Goal: Use online tool/utility: Utilize a website feature to perform a specific function

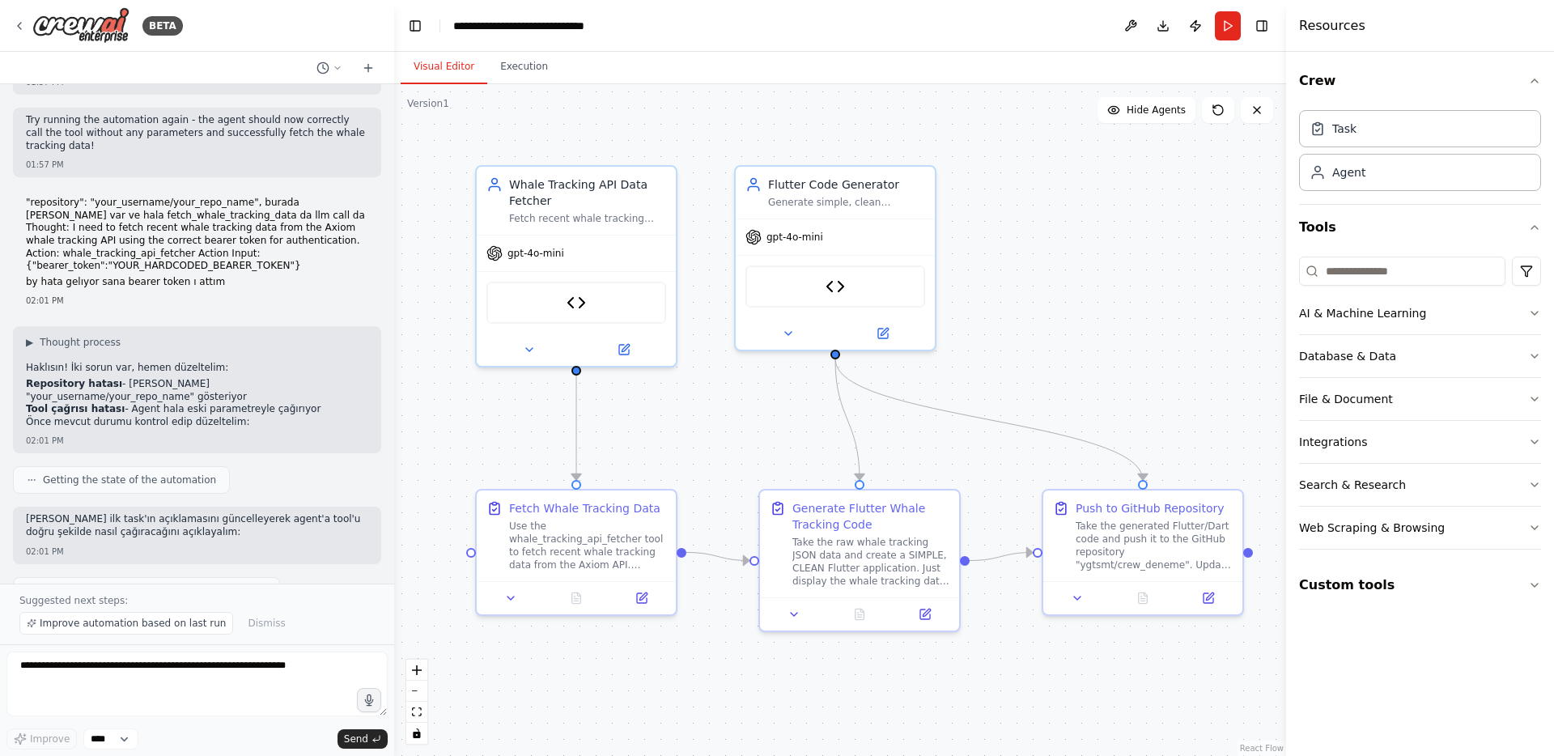
scroll to position [5918, 0]
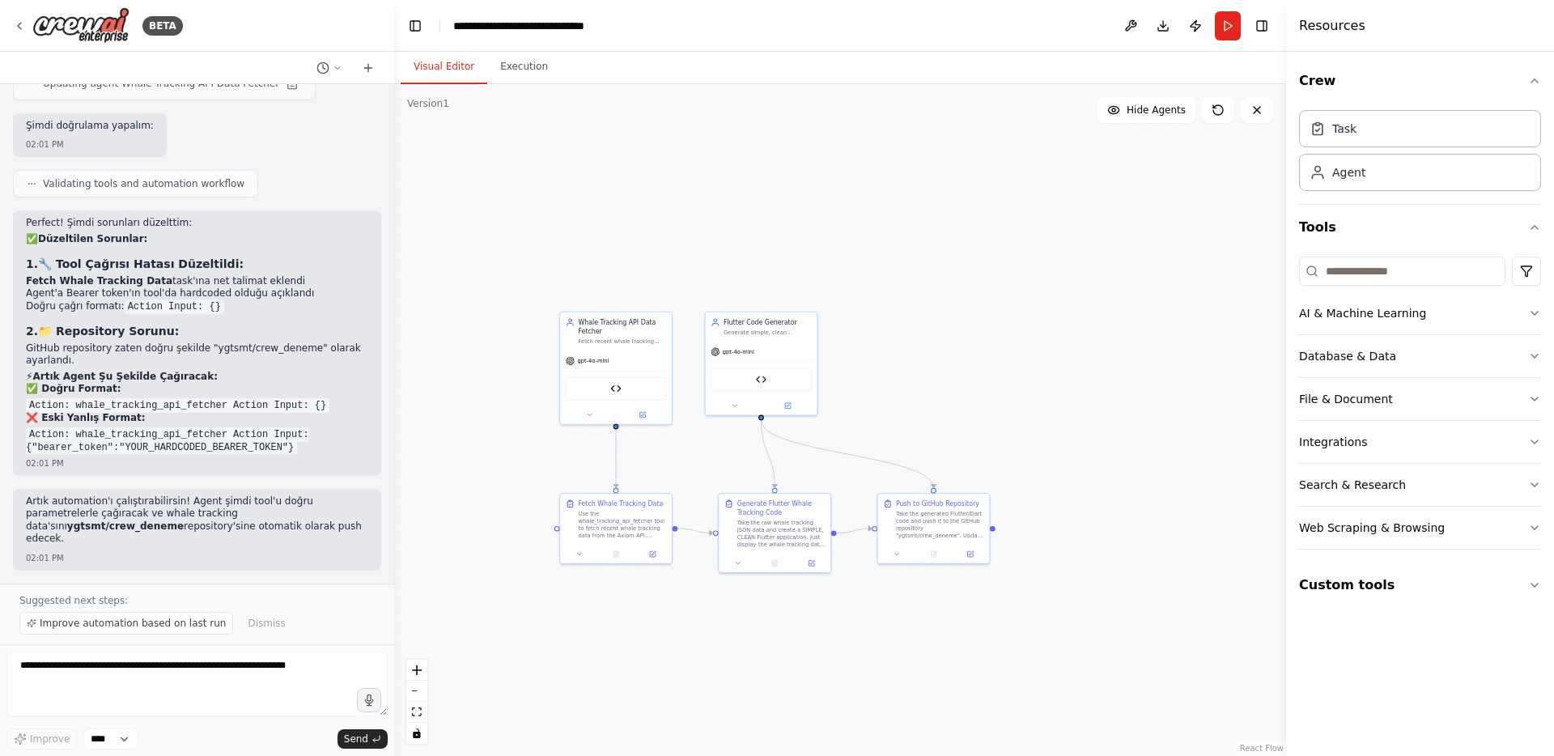
drag, startPoint x: 443, startPoint y: 285, endPoint x: 507, endPoint y: 333, distance: 79.6
click at [507, 333] on div ".deletable-edge-delete-btn { width: 20px; height: 20px; border: 0px solid #ffff…" at bounding box center [840, 420] width 892 height 672
click at [1084, 179] on div ".deletable-edge-delete-btn { width: 20px; height: 20px; border: 0px solid #ffff…" at bounding box center [840, 420] width 892 height 672
click at [1233, 30] on button "Run" at bounding box center [1228, 25] width 26 height 29
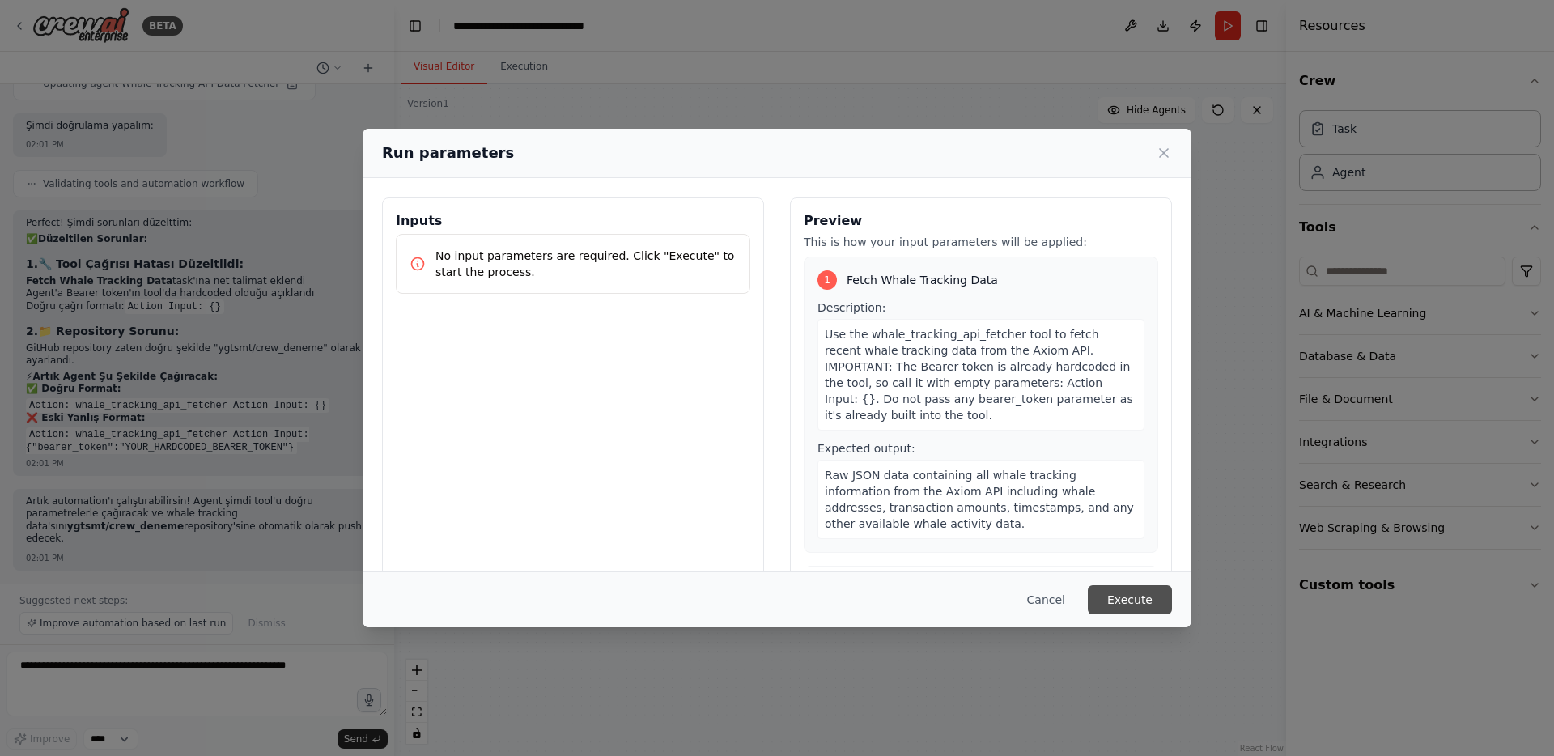
click at [1137, 592] on button "Execute" at bounding box center [1130, 599] width 84 height 29
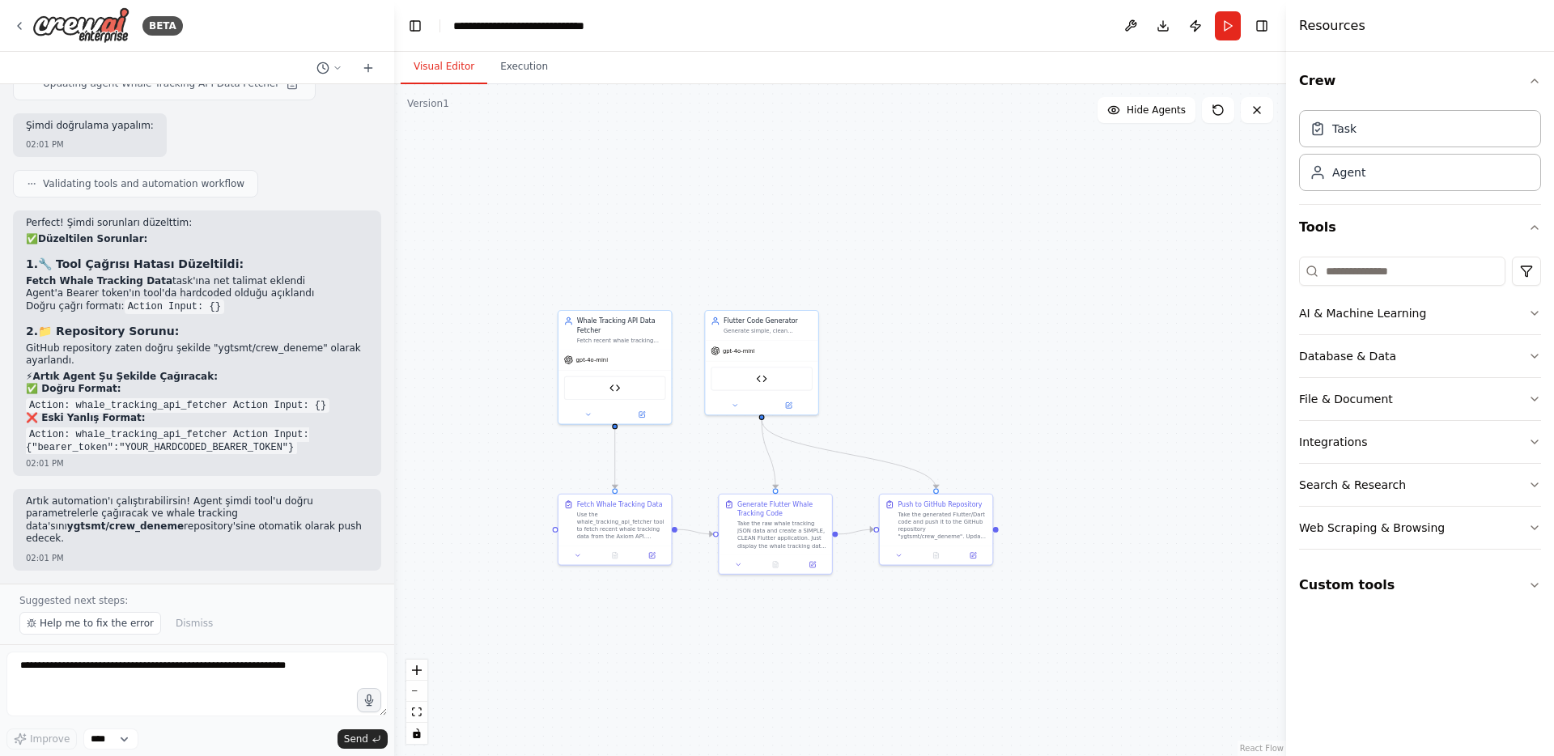
click at [927, 359] on div ".deletable-edge-delete-btn { width: 20px; height: 20px; border: 0px solid #ffff…" at bounding box center [840, 420] width 892 height 672
click at [943, 509] on div "Take the generated Flutter/Dart code and push it to the GitHub repository "ygts…" at bounding box center [941, 523] width 89 height 29
click at [908, 555] on button at bounding box center [899, 553] width 32 height 11
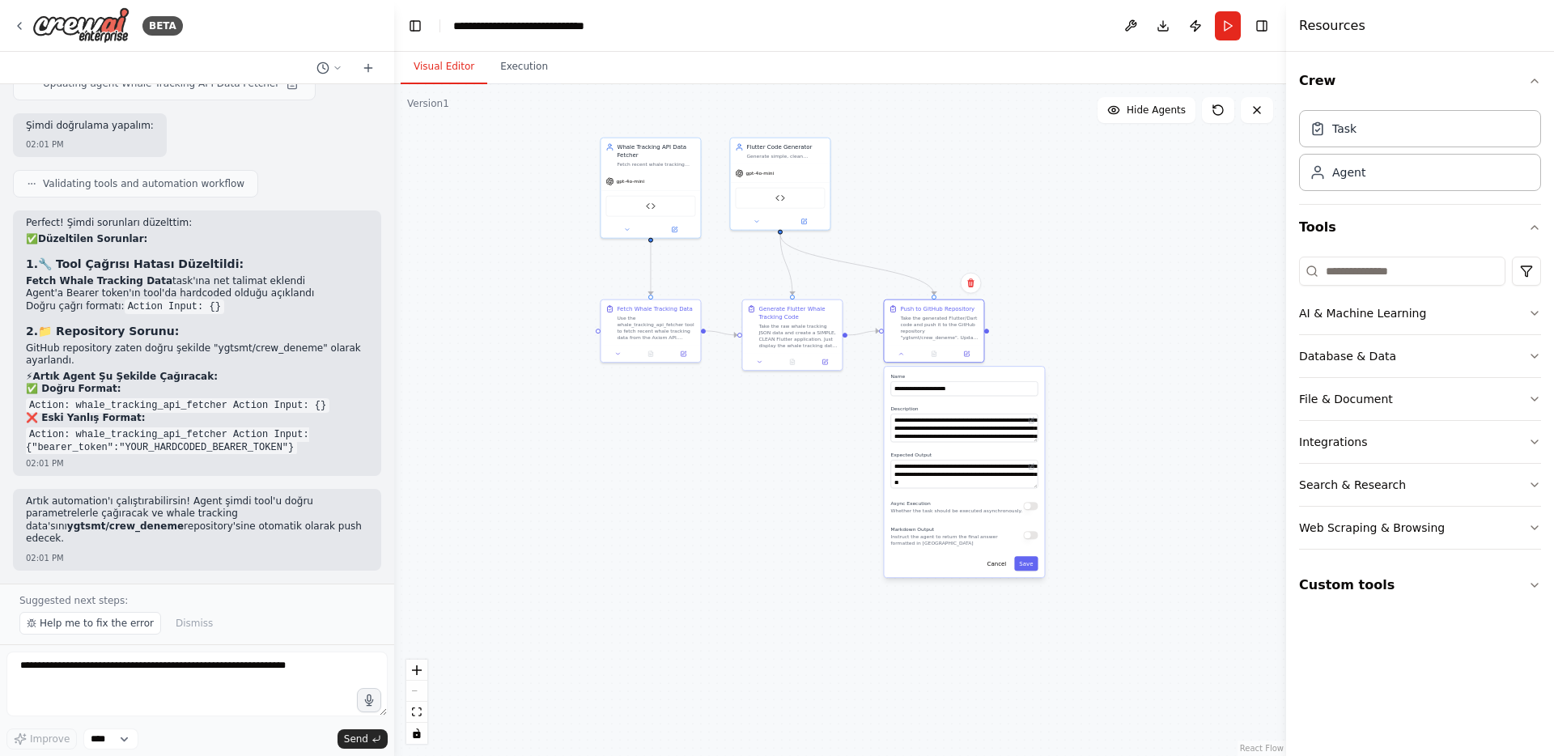
drag, startPoint x: 1035, startPoint y: 527, endPoint x: 1035, endPoint y: 301, distance: 225.8
click at [1035, 301] on div ".deletable-edge-delete-btn { width: 20px; height: 20px; border: 0px solid #ffff…" at bounding box center [840, 420] width 892 height 672
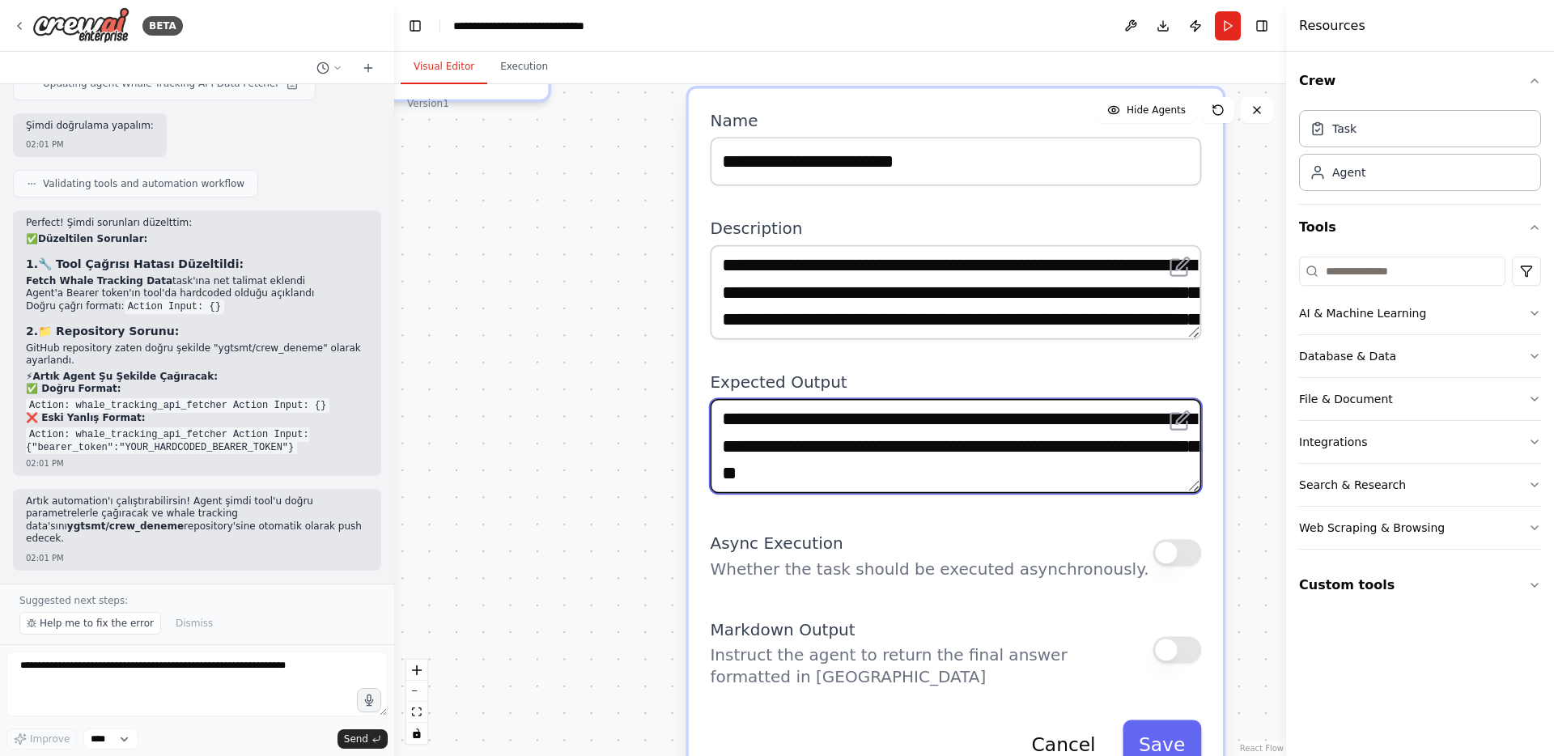
click at [968, 444] on textarea "**********" at bounding box center [955, 446] width 491 height 95
click at [968, 447] on textarea "**********" at bounding box center [955, 446] width 491 height 95
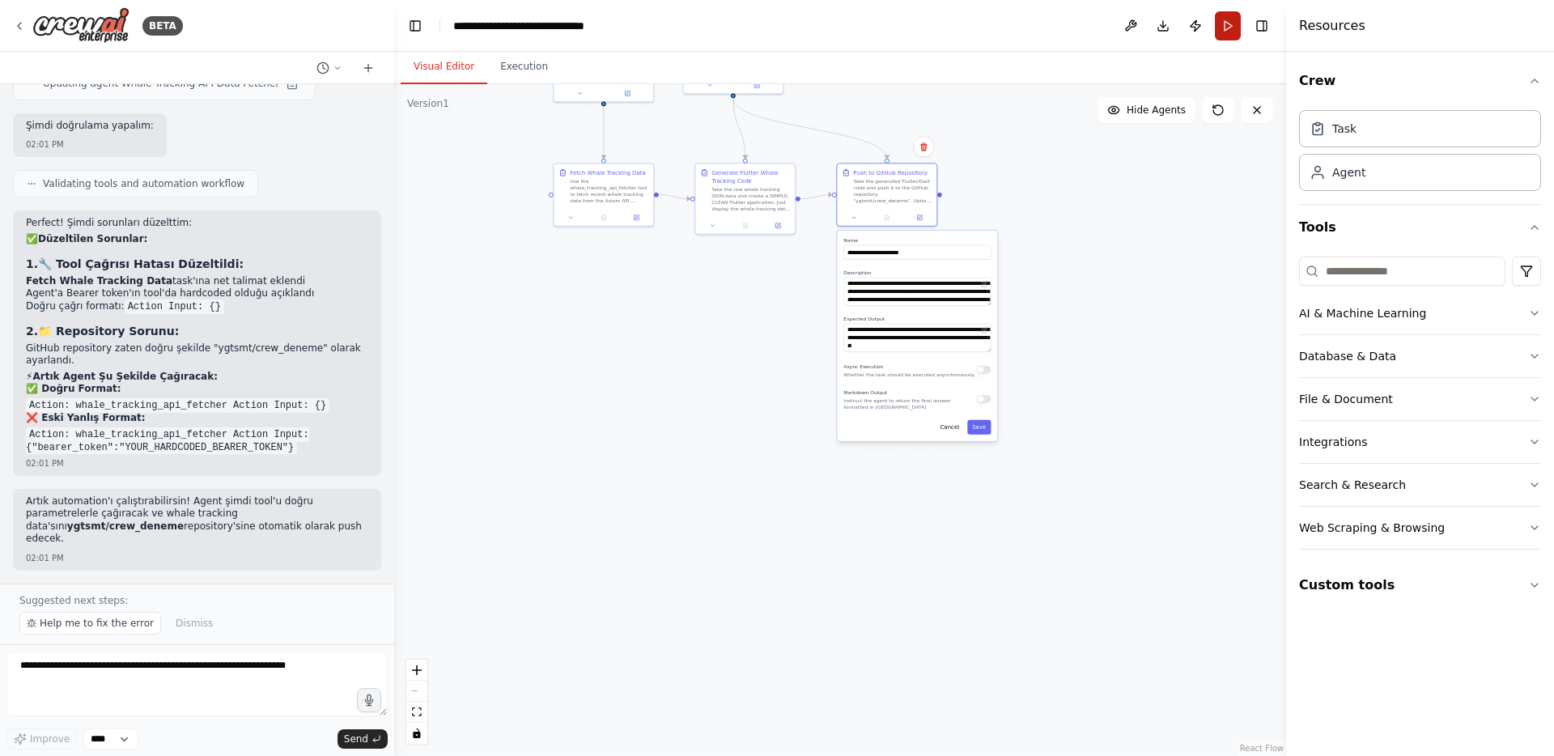
click at [1220, 28] on button "Run" at bounding box center [1228, 25] width 26 height 29
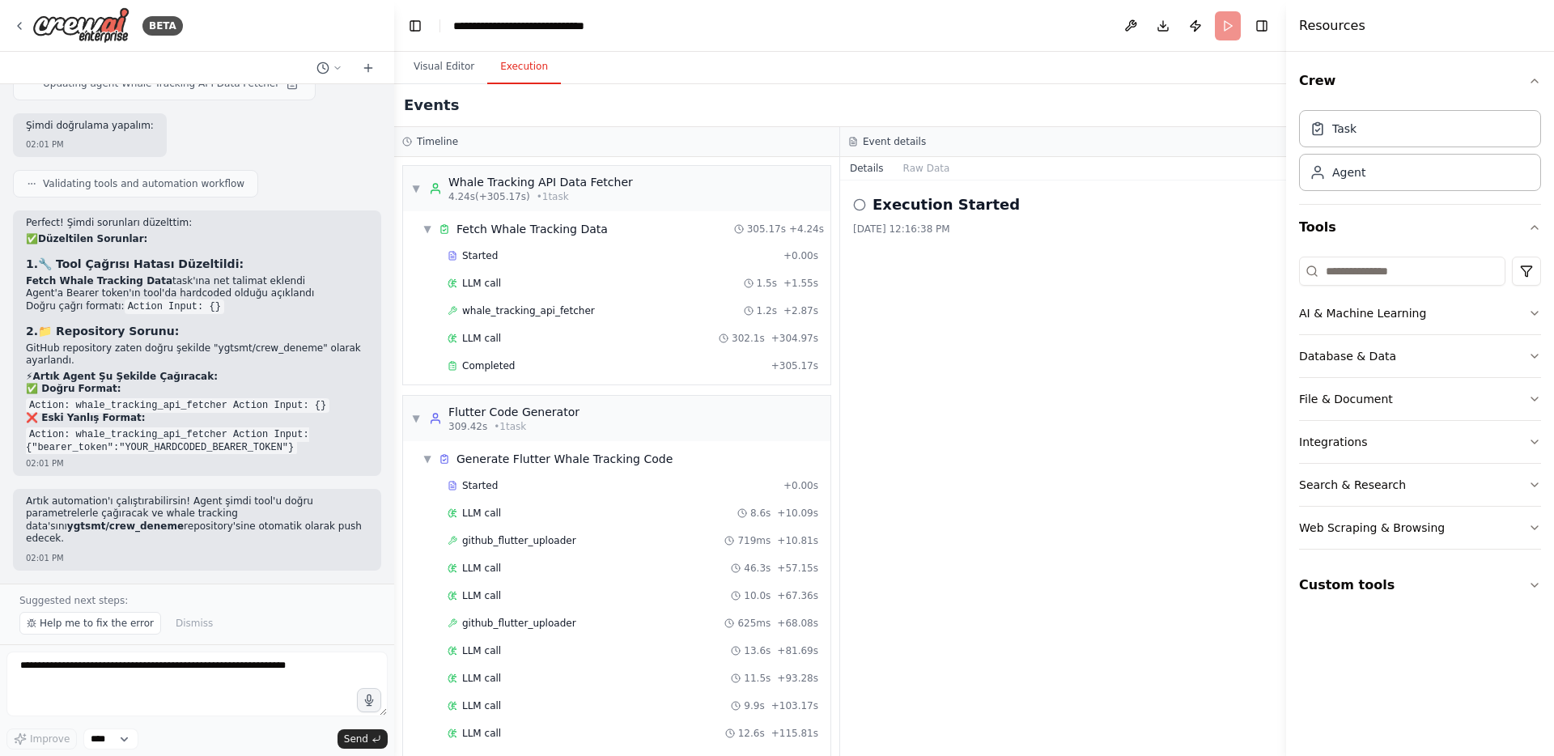
click at [535, 66] on body "BETA A) Whale Tracking API Fetcher: Tool Name: "Whale Tracking API Fetcher" End…" at bounding box center [777, 378] width 1554 height 756
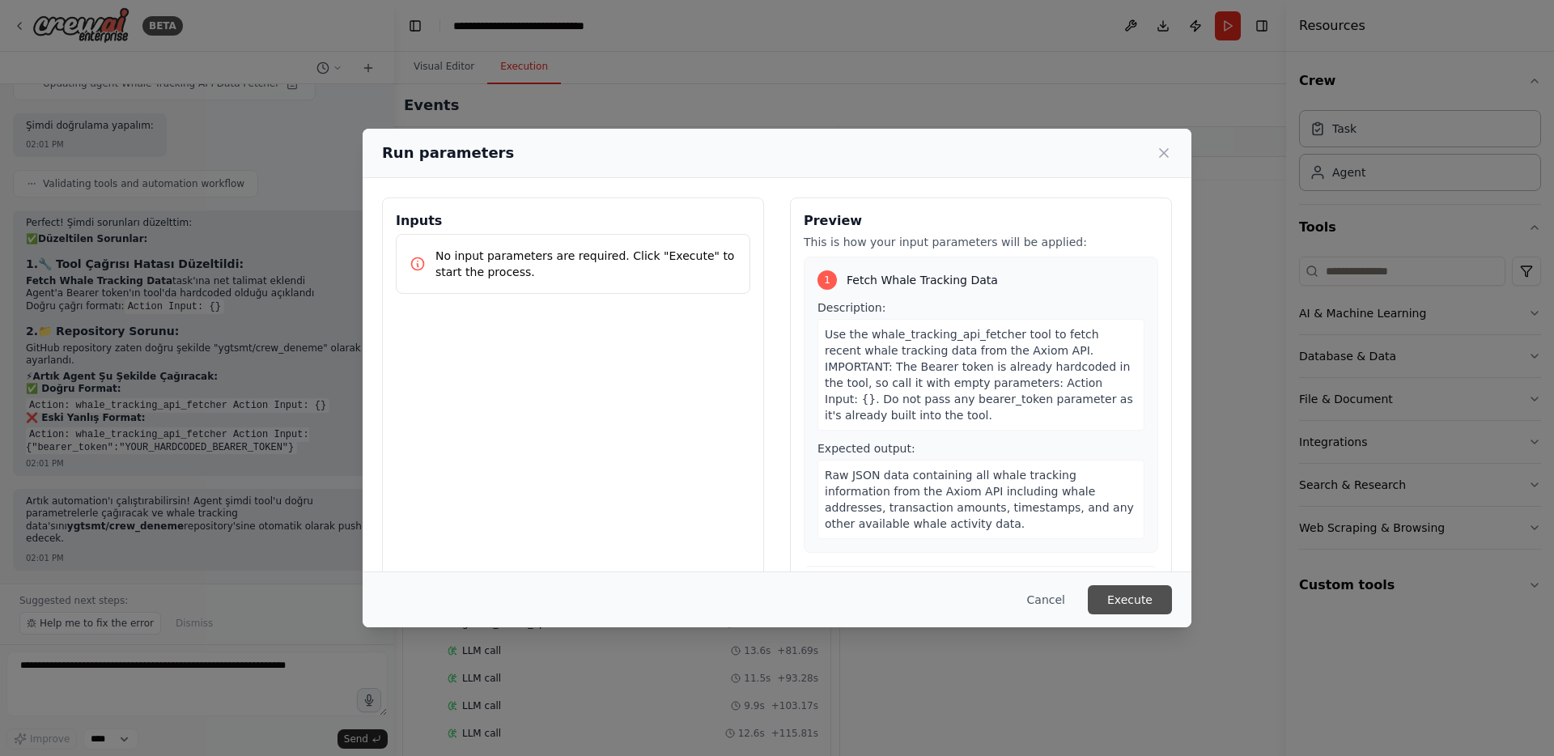
click at [1113, 604] on button "Execute" at bounding box center [1130, 599] width 84 height 29
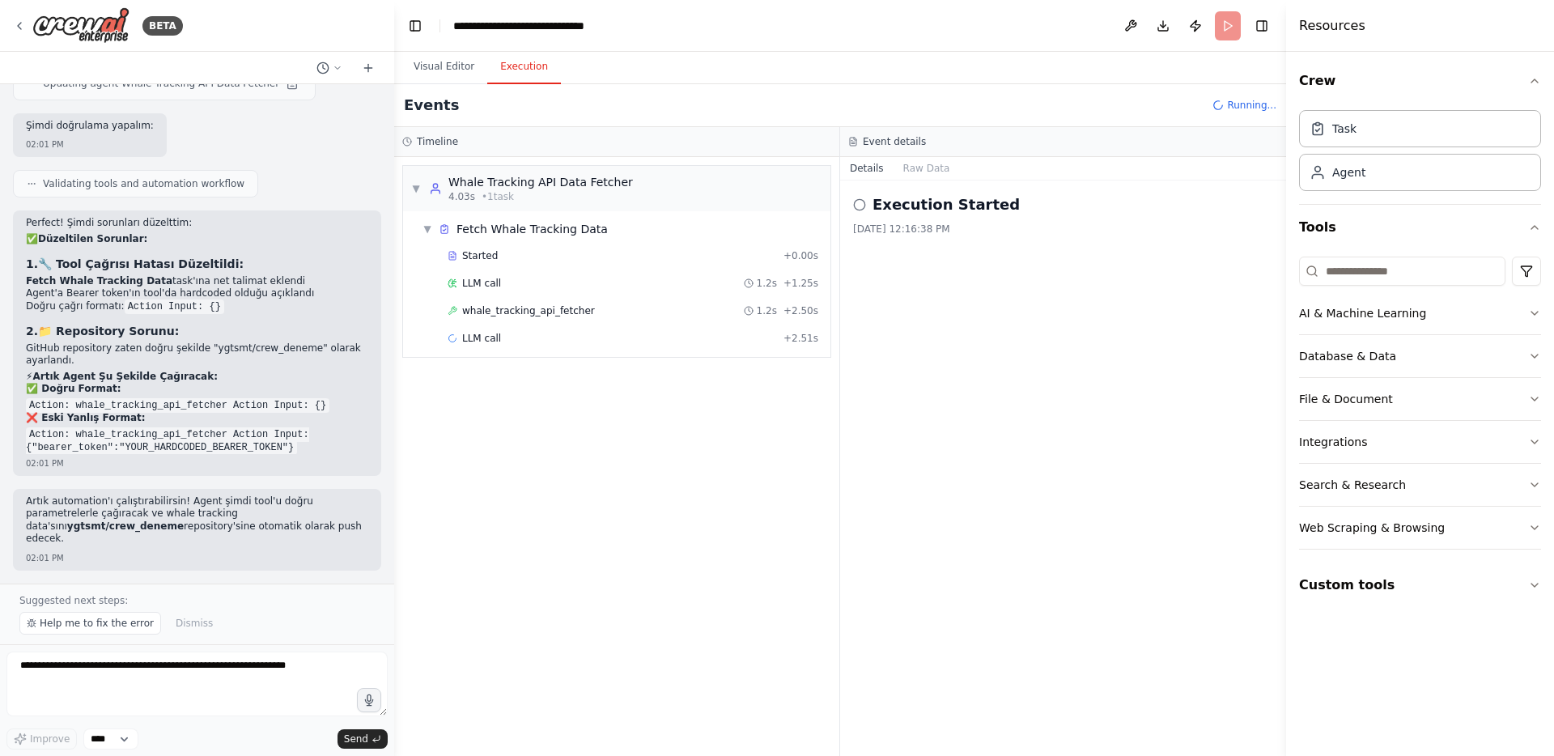
click at [589, 27] on div "**********" at bounding box center [544, 26] width 182 height 16
click at [601, 471] on div "▼ Whale Tracking API Data Fetcher 4.03s • 1 task ▼ Fetch Whale Tracking Data St…" at bounding box center [616, 456] width 445 height 599
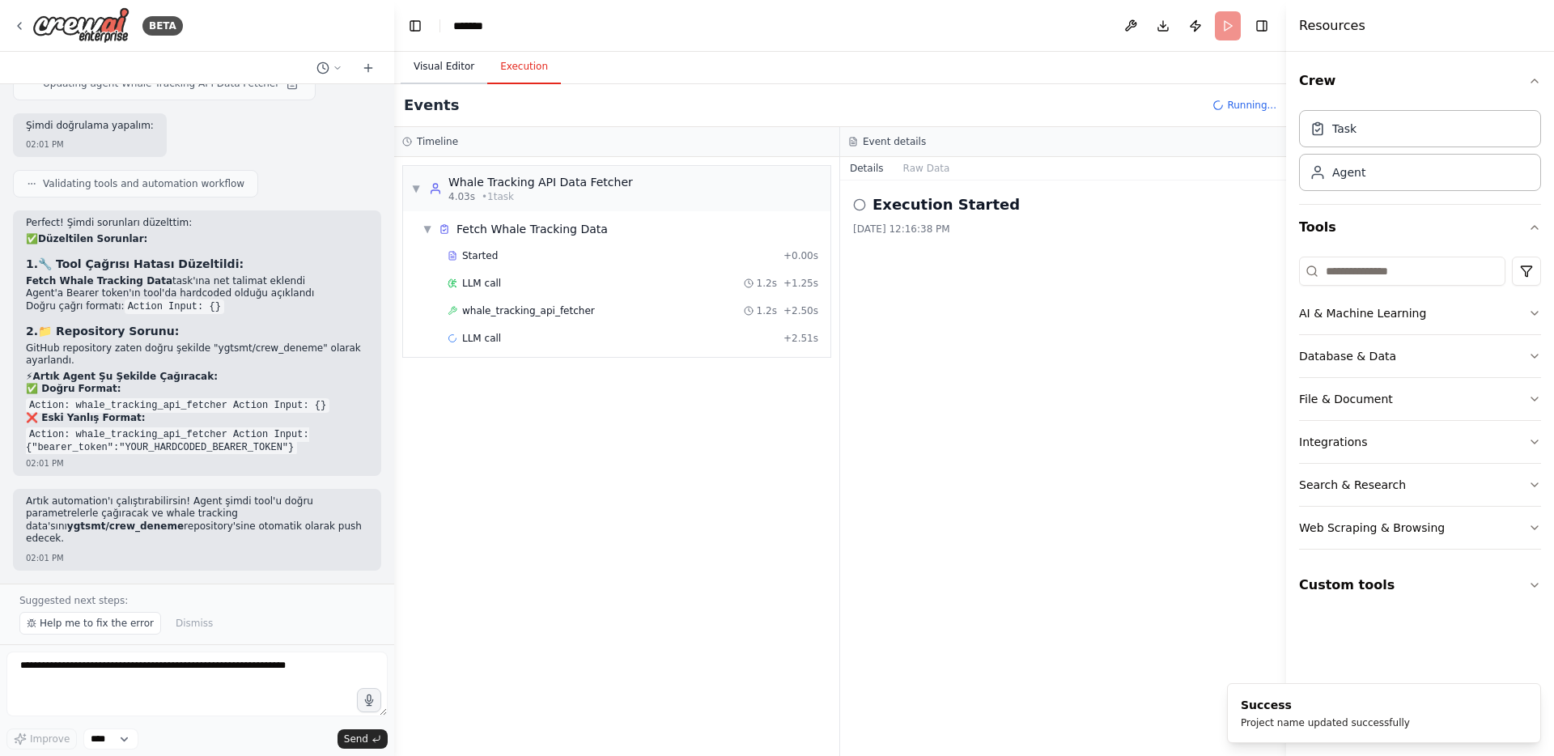
click at [469, 82] on button "Visual Editor" at bounding box center [444, 67] width 87 height 34
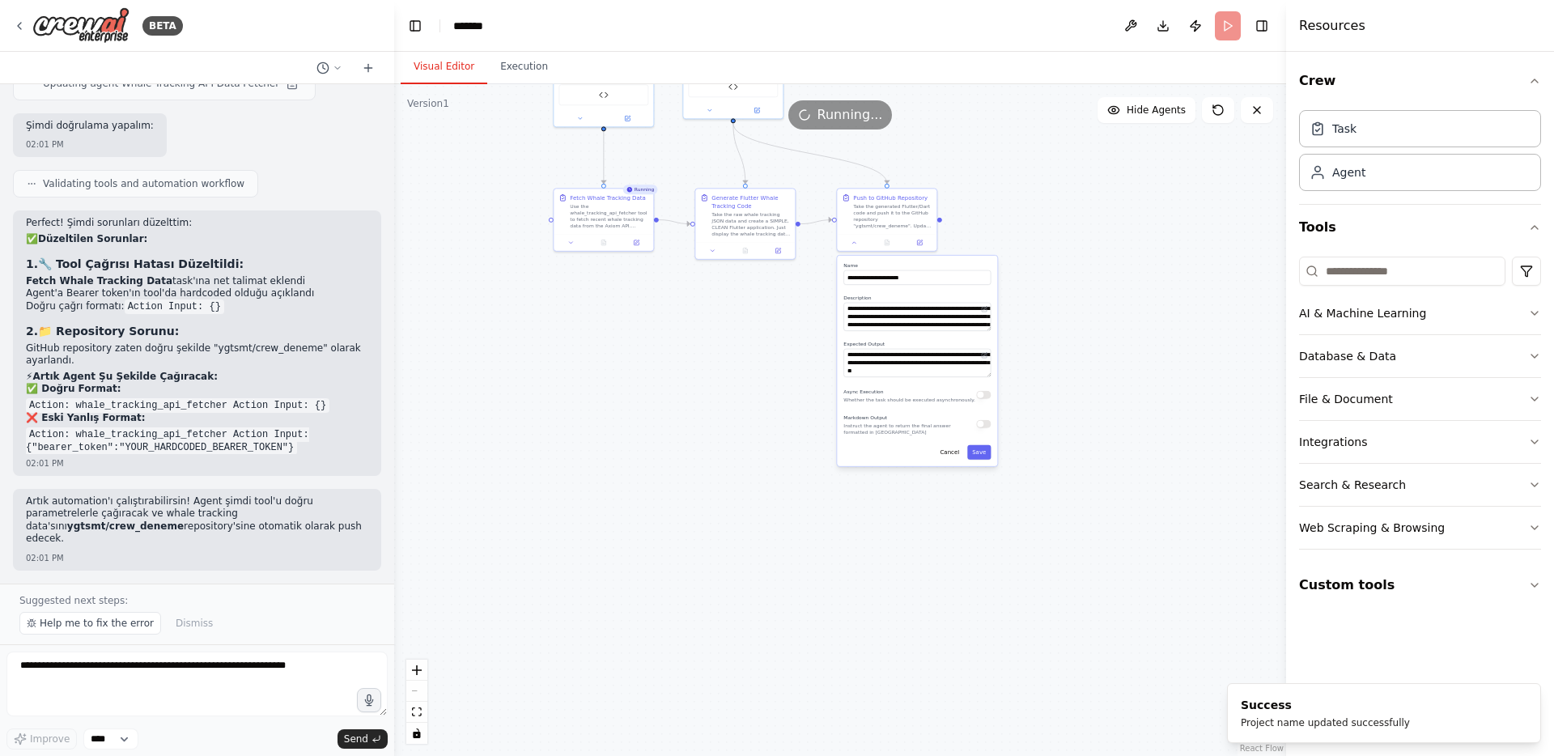
drag, startPoint x: 636, startPoint y: 362, endPoint x: 635, endPoint y: 469, distance: 107.6
click at [636, 469] on div ".deletable-edge-delete-btn { width: 20px; height: 20px; border: 0px solid #ffff…" at bounding box center [840, 420] width 892 height 672
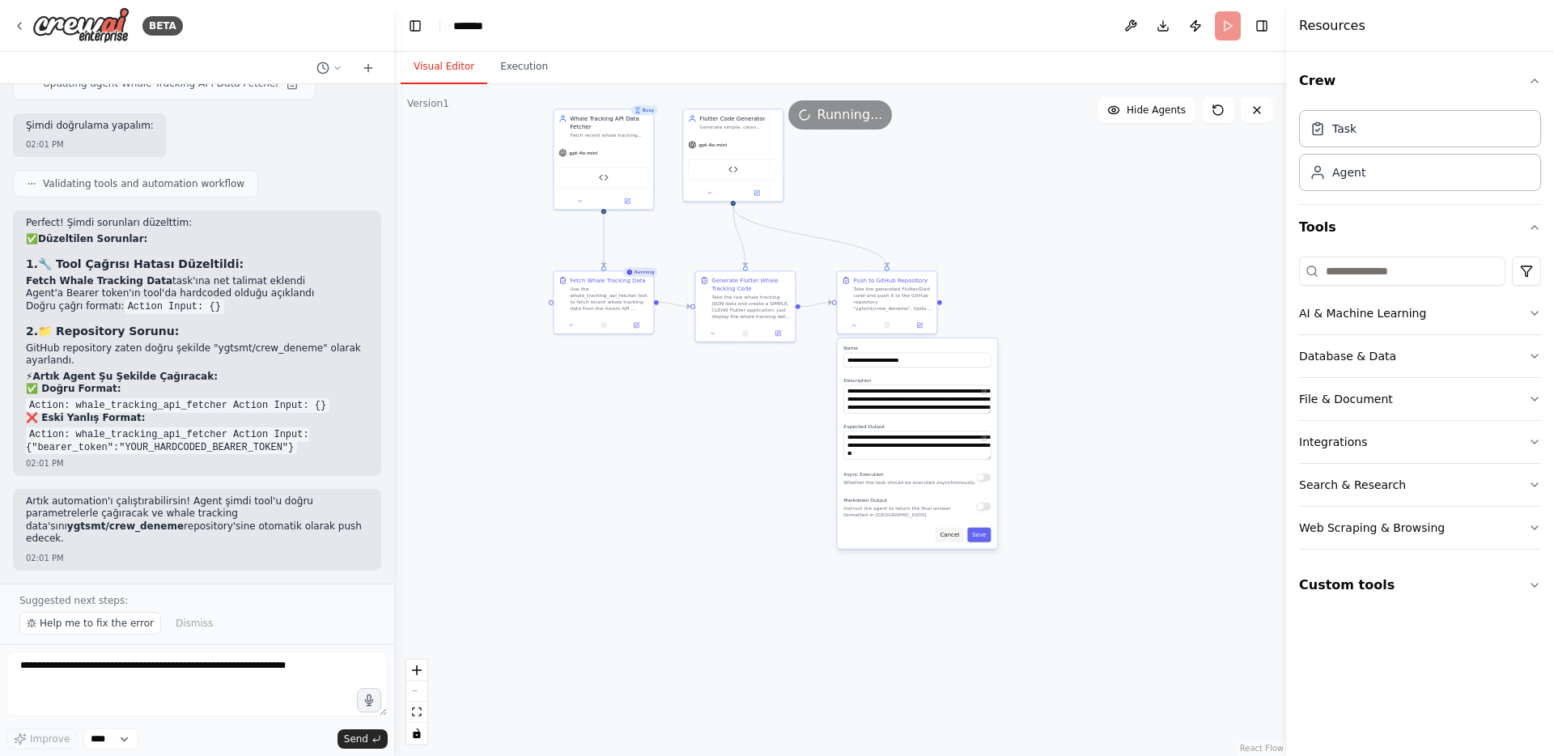
click at [940, 531] on button "Cancel" at bounding box center [949, 535] width 29 height 15
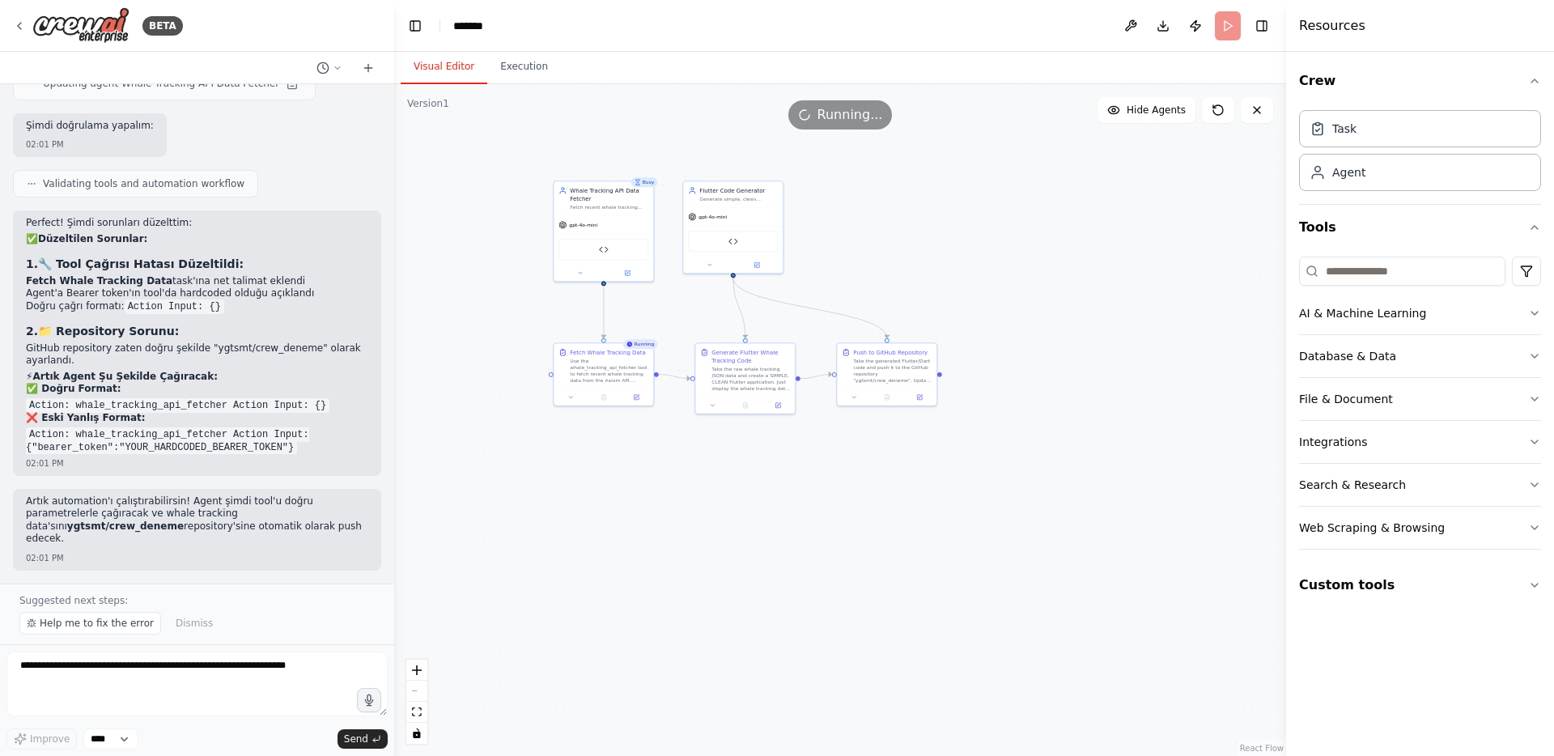
drag, startPoint x: 798, startPoint y: 470, endPoint x: 798, endPoint y: 579, distance: 108.4
click at [798, 579] on div ".deletable-edge-delete-btn { width: 20px; height: 20px; border: 0px solid #ffff…" at bounding box center [840, 420] width 892 height 672
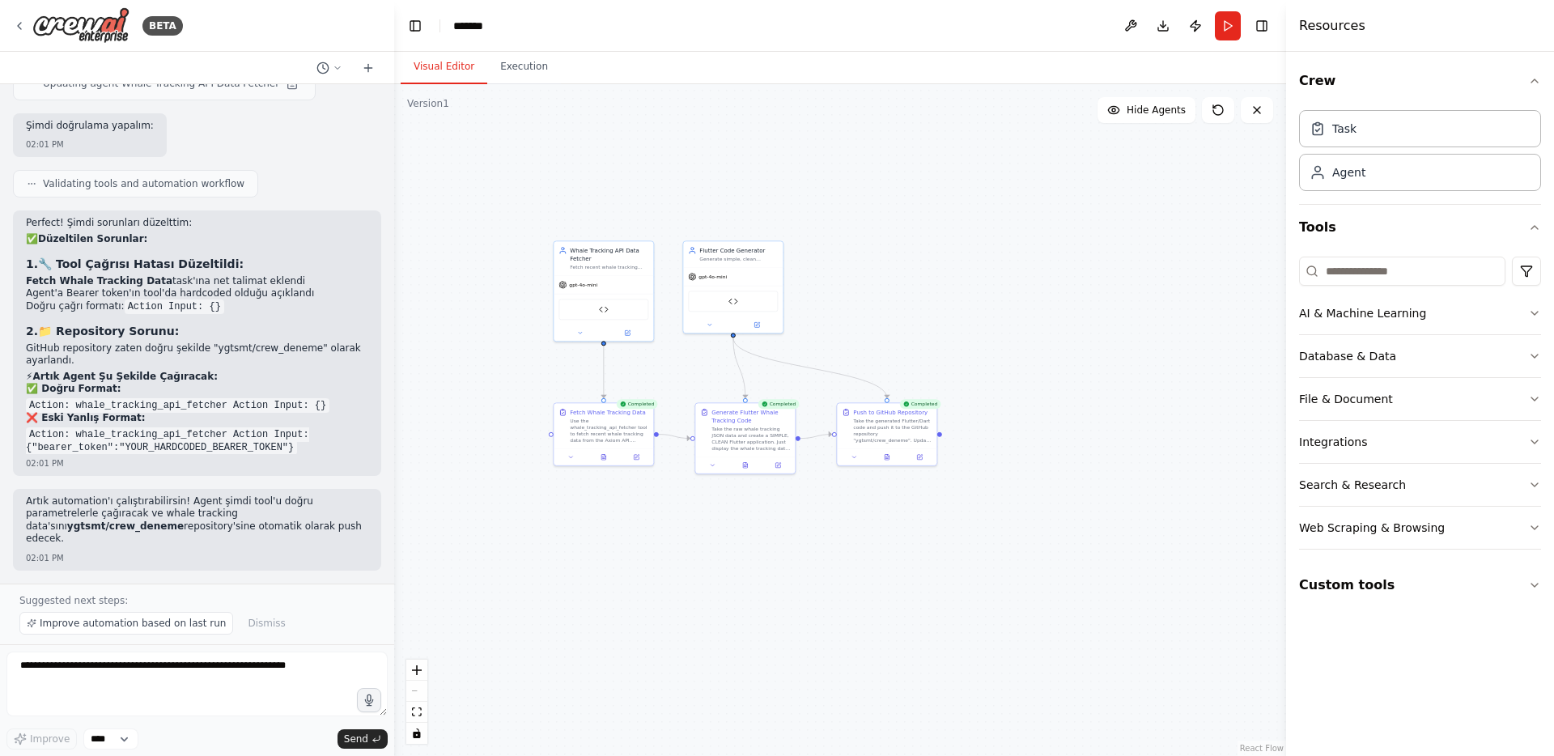
drag, startPoint x: 508, startPoint y: 285, endPoint x: 507, endPoint y: 314, distance: 29.1
click at [508, 315] on div ".deletable-edge-delete-btn { width: 20px; height: 20px; border: 0px solid #ffff…" at bounding box center [840, 420] width 892 height 672
drag, startPoint x: 603, startPoint y: 329, endPoint x: 606, endPoint y: 265, distance: 64.0
click at [606, 265] on div "gpt-4o-mini Whale Tracking API Fetcher" at bounding box center [612, 248] width 100 height 66
drag, startPoint x: 761, startPoint y: 462, endPoint x: 749, endPoint y: 618, distance: 156.6
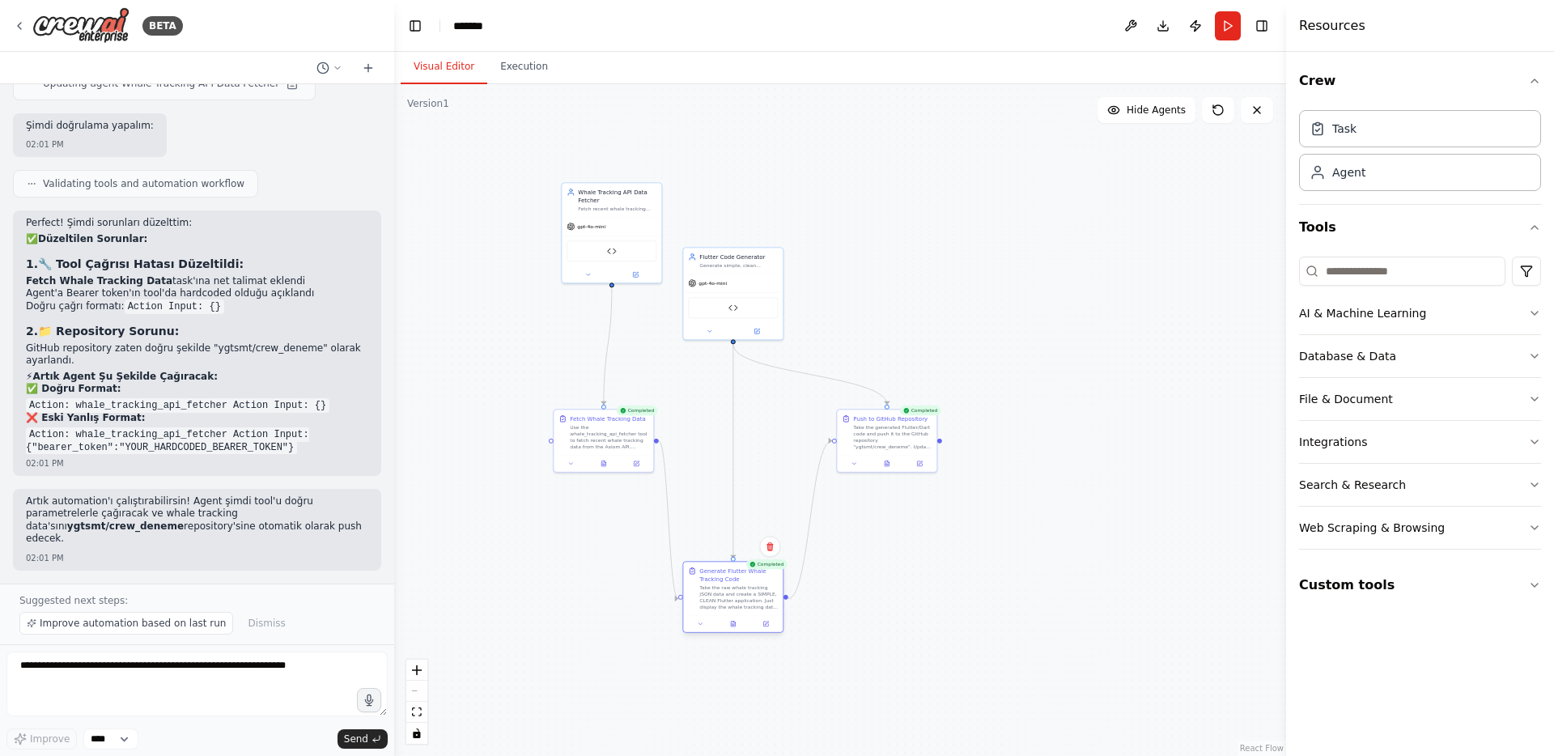
click at [749, 618] on div at bounding box center [733, 623] width 100 height 17
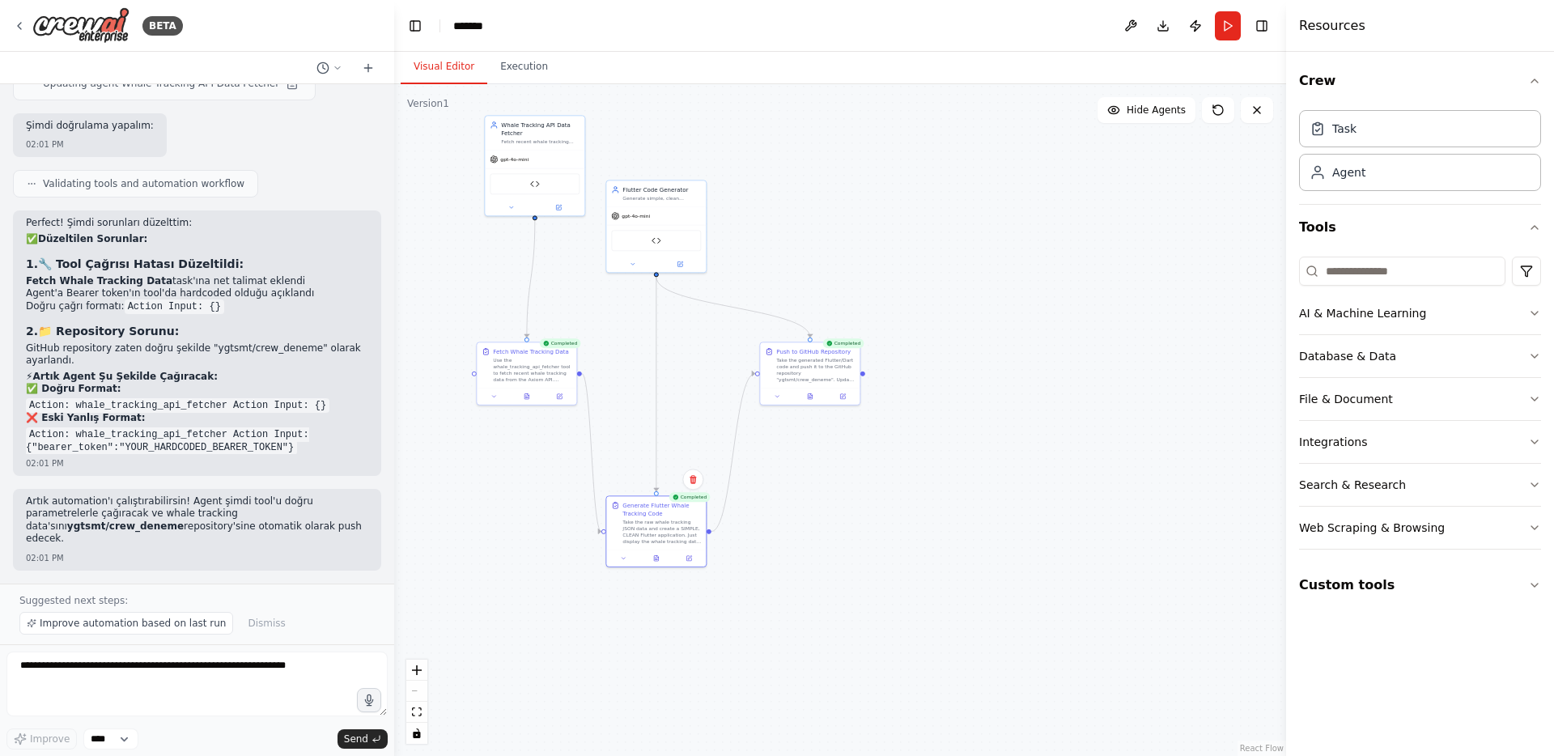
drag, startPoint x: 970, startPoint y: 463, endPoint x: 889, endPoint y: 393, distance: 106.7
click at [889, 393] on div ".deletable-edge-delete-btn { width: 20px; height: 20px; border: 0px solid #ffff…" at bounding box center [840, 420] width 892 height 672
drag, startPoint x: 821, startPoint y: 381, endPoint x: 944, endPoint y: 381, distance: 123.0
click at [944, 381] on div "Push to GitHub Repository Take the generated Flutter/Dart code and push it to t…" at bounding box center [927, 360] width 100 height 45
drag, startPoint x: 670, startPoint y: 245, endPoint x: 786, endPoint y: 193, distance: 127.1
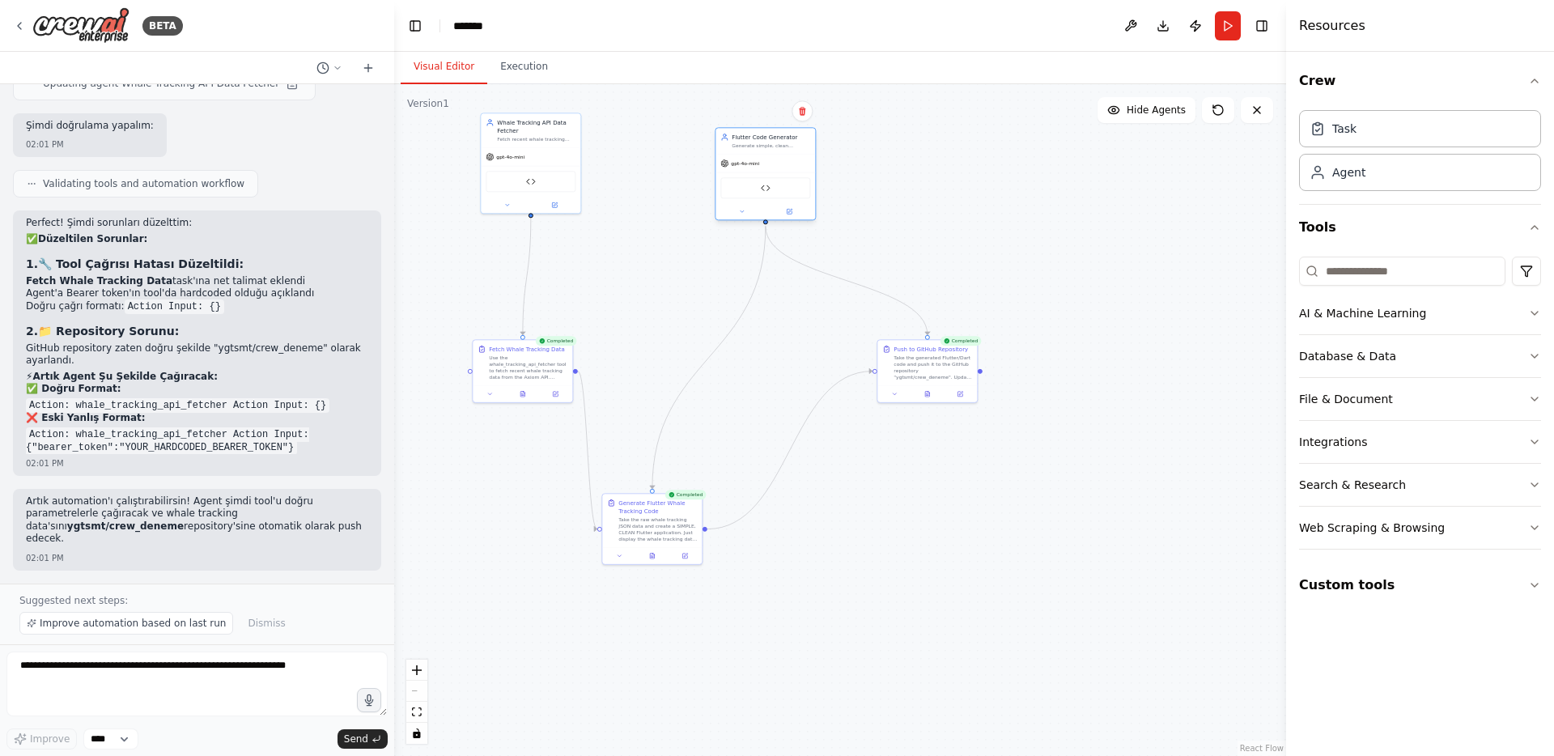
click at [786, 193] on div "Github Flutter Code Uploader" at bounding box center [765, 187] width 90 height 21
drag, startPoint x: 675, startPoint y: 511, endPoint x: 711, endPoint y: 355, distance: 159.6
click at [711, 355] on div "Generate Flutter Whale Tracking Code" at bounding box center [698, 351] width 78 height 16
drag, startPoint x: 560, startPoint y: 197, endPoint x: 555, endPoint y: 298, distance: 100.5
click at [555, 298] on div at bounding box center [523, 300] width 100 height 16
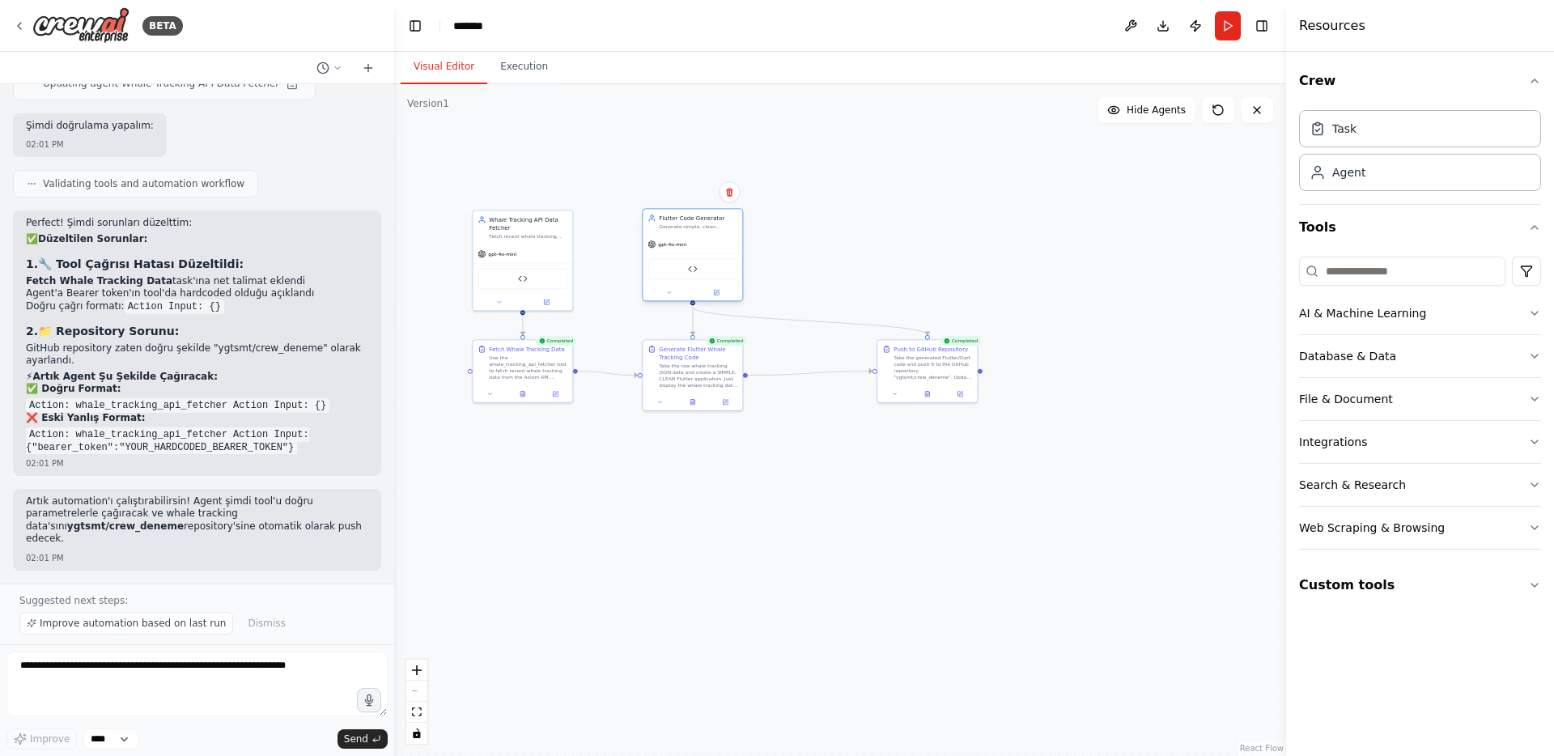
drag, startPoint x: 779, startPoint y: 163, endPoint x: 709, endPoint y: 243, distance: 106.0
click at [709, 243] on div "gpt-4o-mini" at bounding box center [692, 244] width 100 height 18
click at [932, 369] on div "Take the generated Flutter/Dart code and push it to the GitHub repository "ygts…" at bounding box center [932, 374] width 78 height 26
click at [931, 236] on div ".deletable-edge-delete-btn { width: 20px; height: 20px; border: 0px solid #ffff…" at bounding box center [840, 420] width 892 height 672
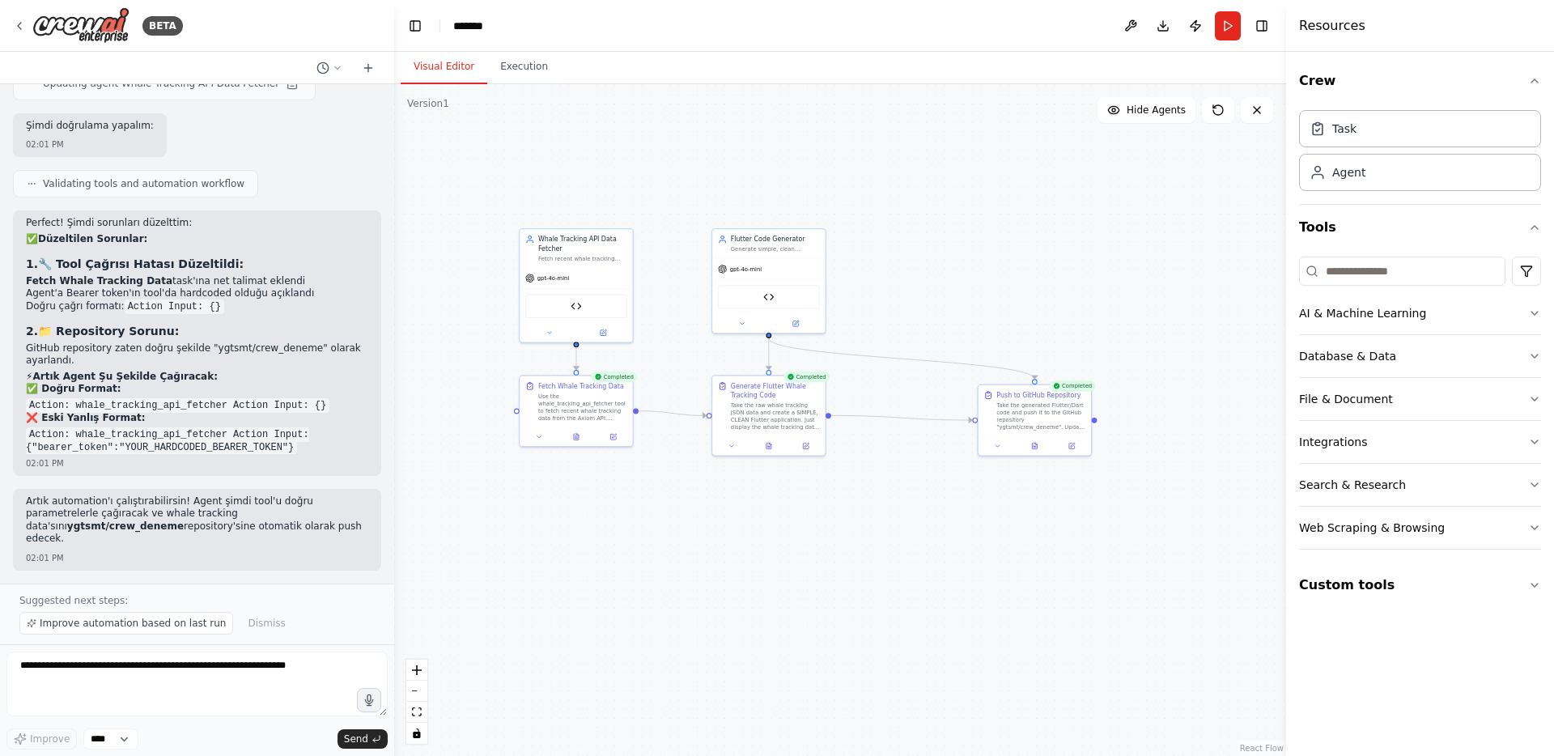
drag, startPoint x: 832, startPoint y: 240, endPoint x: 939, endPoint y: 263, distance: 109.2
click at [939, 262] on div ".deletable-edge-delete-btn { width: 20px; height: 20px; border: 0px solid #ffff…" at bounding box center [840, 420] width 892 height 672
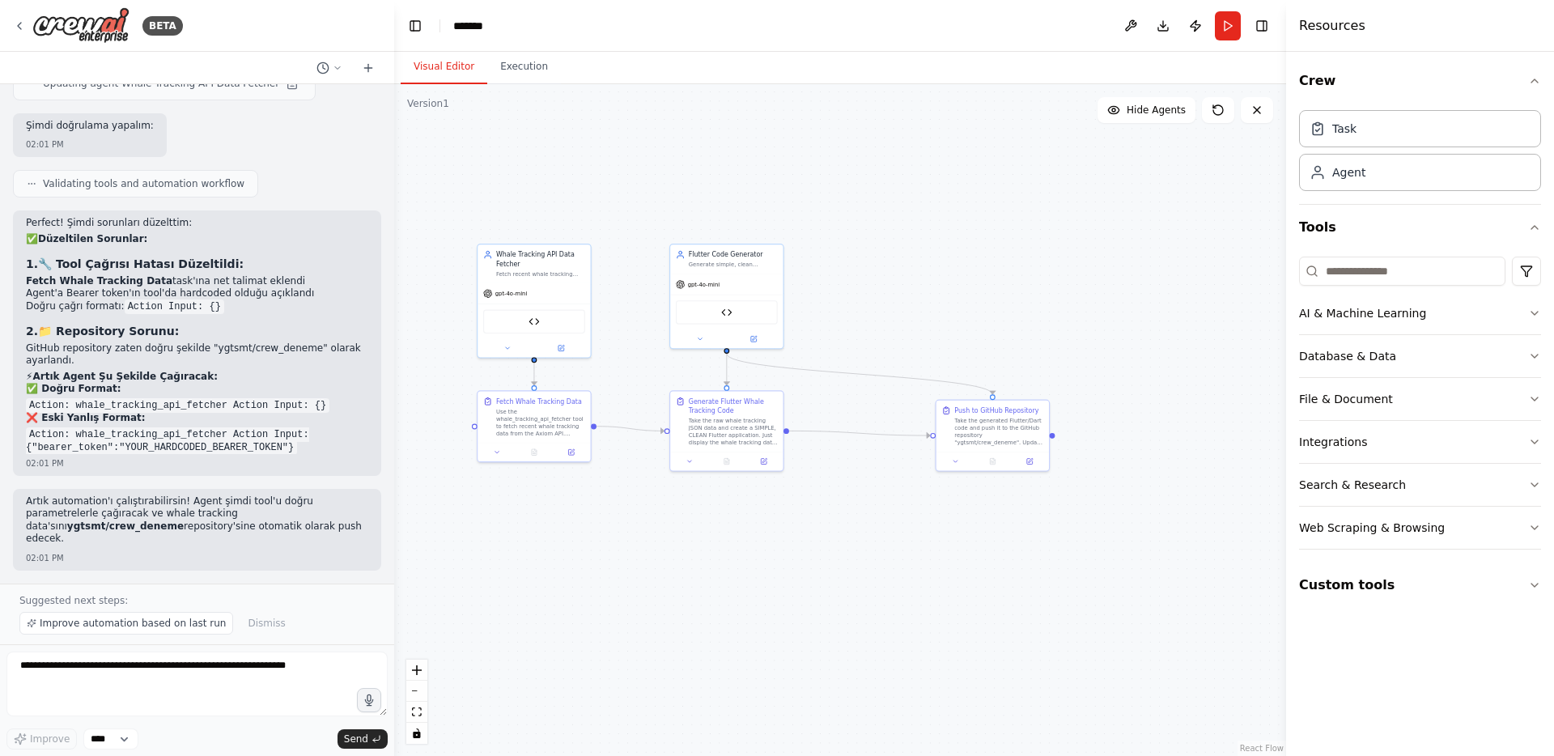
drag, startPoint x: 599, startPoint y: 138, endPoint x: 557, endPoint y: 153, distance: 44.8
click at [557, 153] on div ".deletable-edge-delete-btn { width: 20px; height: 20px; border: 0px solid #ffff…" at bounding box center [840, 420] width 892 height 672
click at [697, 177] on div ".deletable-edge-delete-btn { width: 20px; height: 20px; border: 0px solid #ffff…" at bounding box center [840, 420] width 892 height 672
click at [131, 661] on textarea at bounding box center [196, 683] width 381 height 65
type textarea "**********"
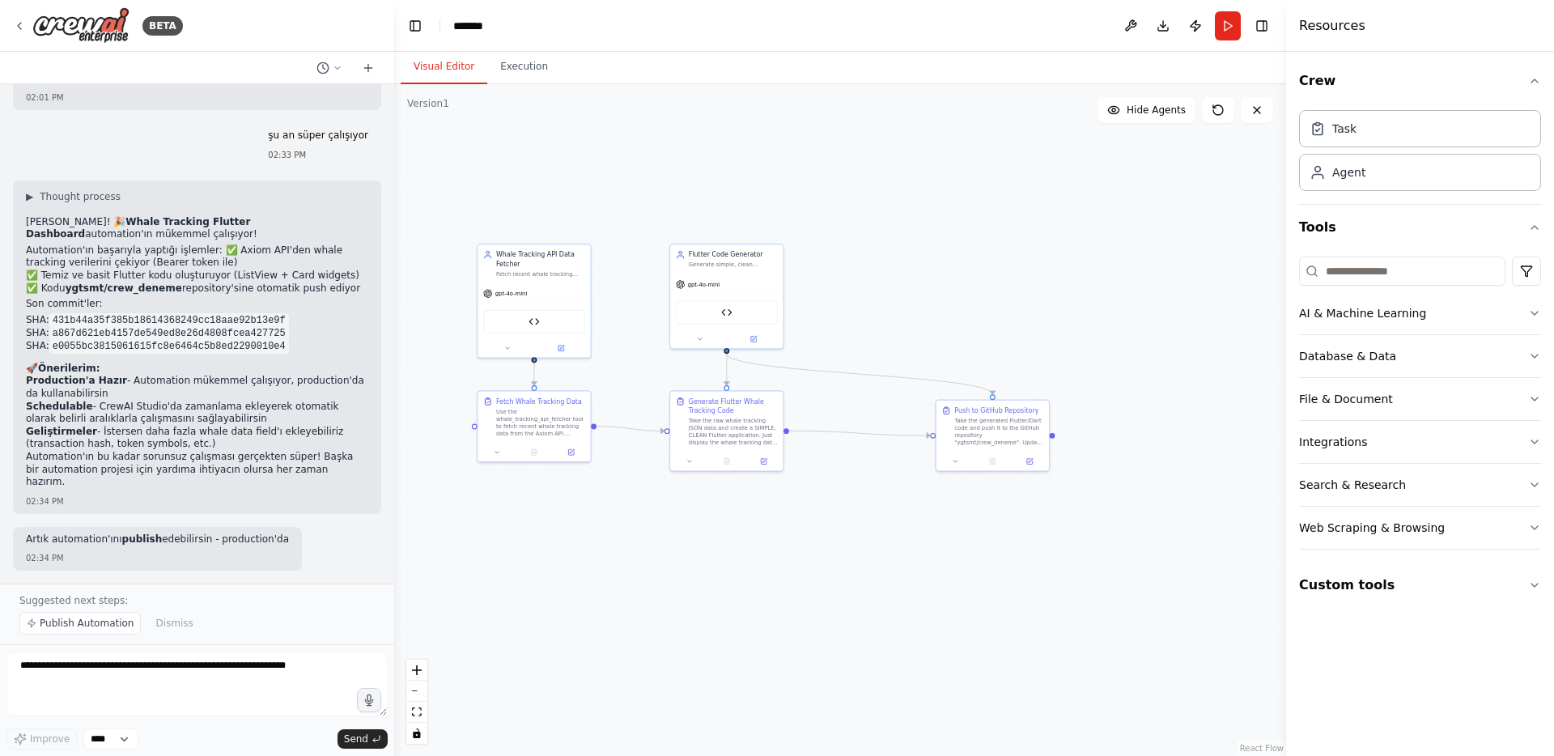
scroll to position [6380, 0]
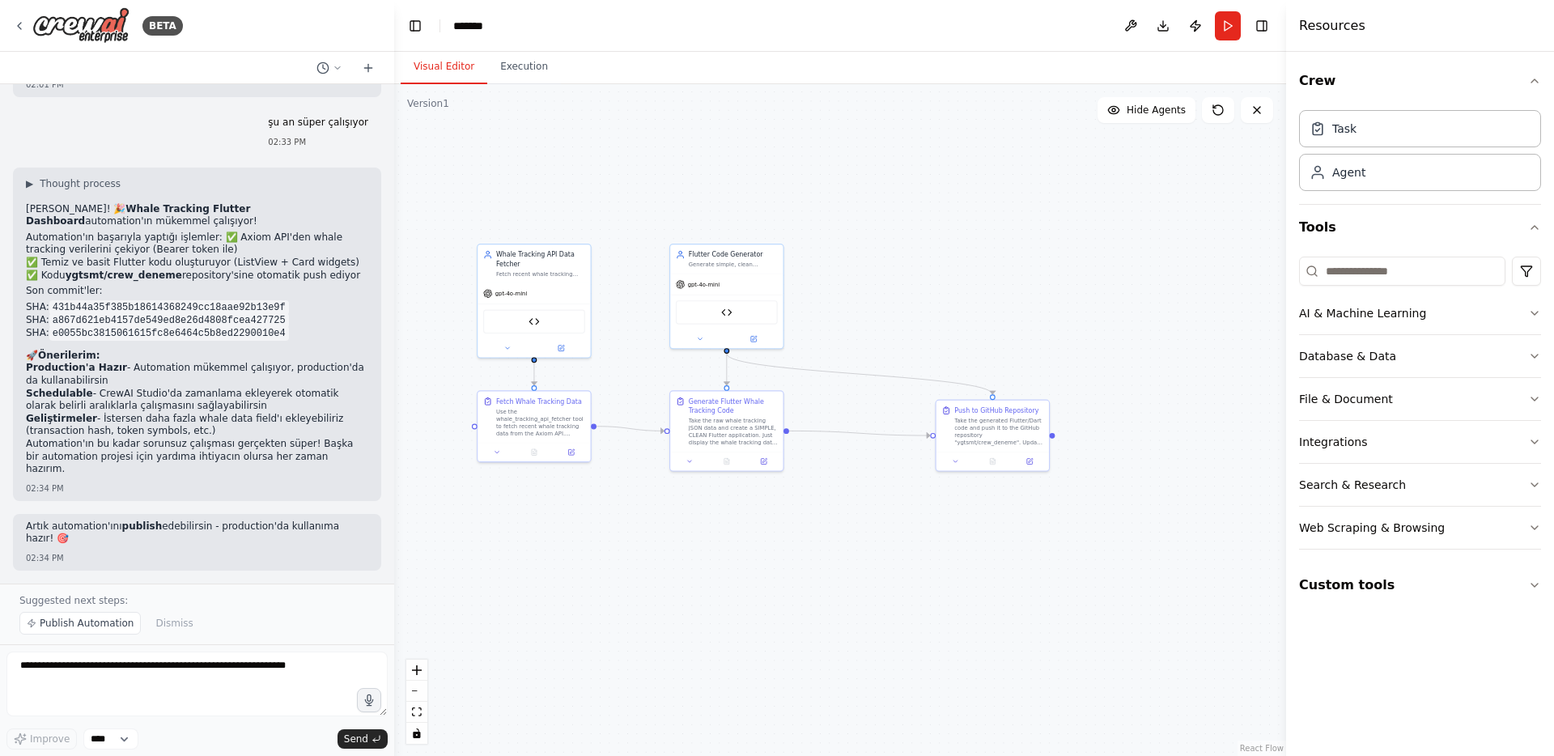
click at [652, 165] on div ".deletable-edge-delete-btn { width: 20px; height: 20px; border: 0px solid #ffff…" at bounding box center [840, 420] width 892 height 672
